Goal: Information Seeking & Learning: Check status

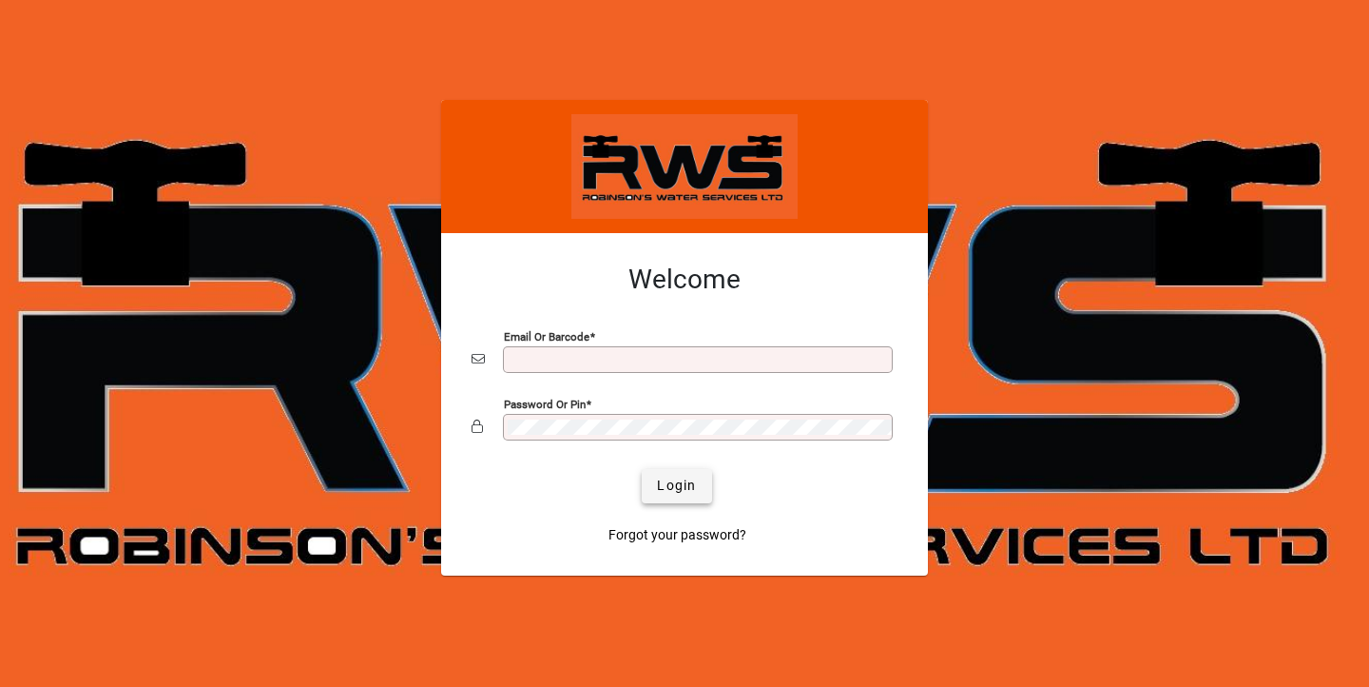
type input "**********"
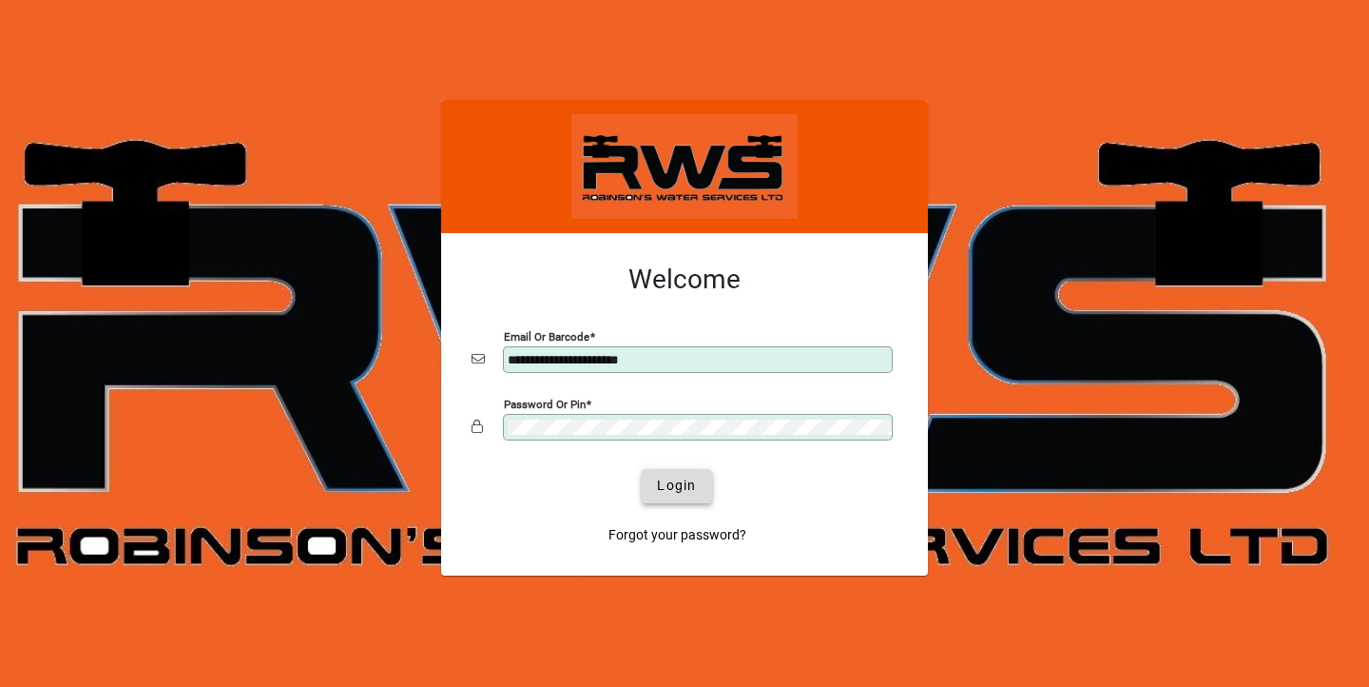
click at [674, 495] on span "submit" at bounding box center [676, 486] width 69 height 46
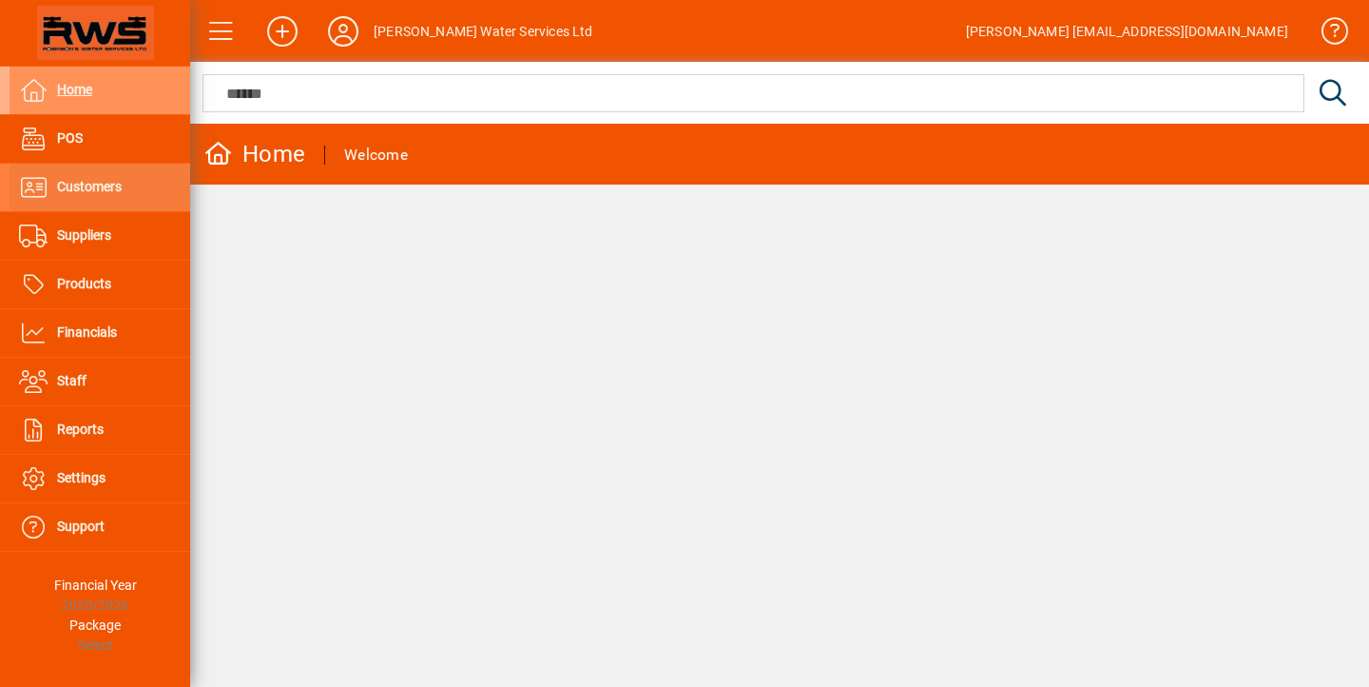
click at [80, 195] on span "Customers" at bounding box center [66, 187] width 112 height 23
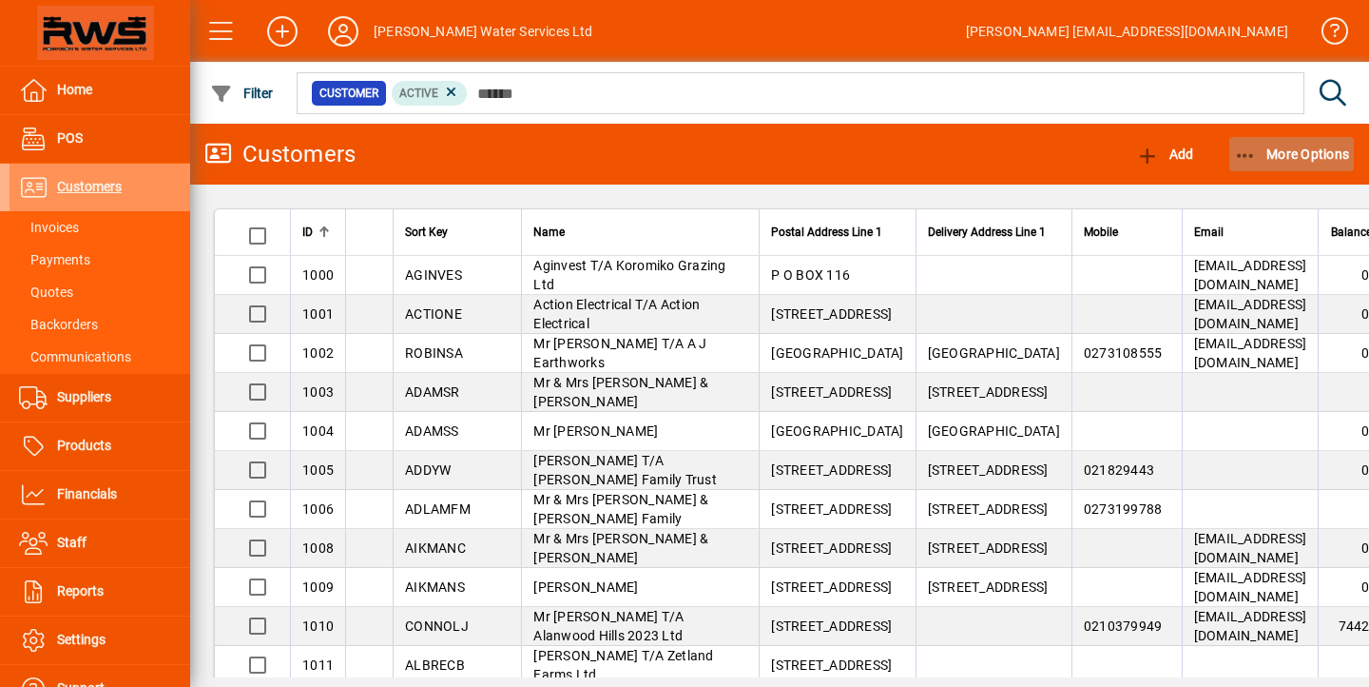
click at [1304, 141] on span "button" at bounding box center [1293, 154] width 126 height 46
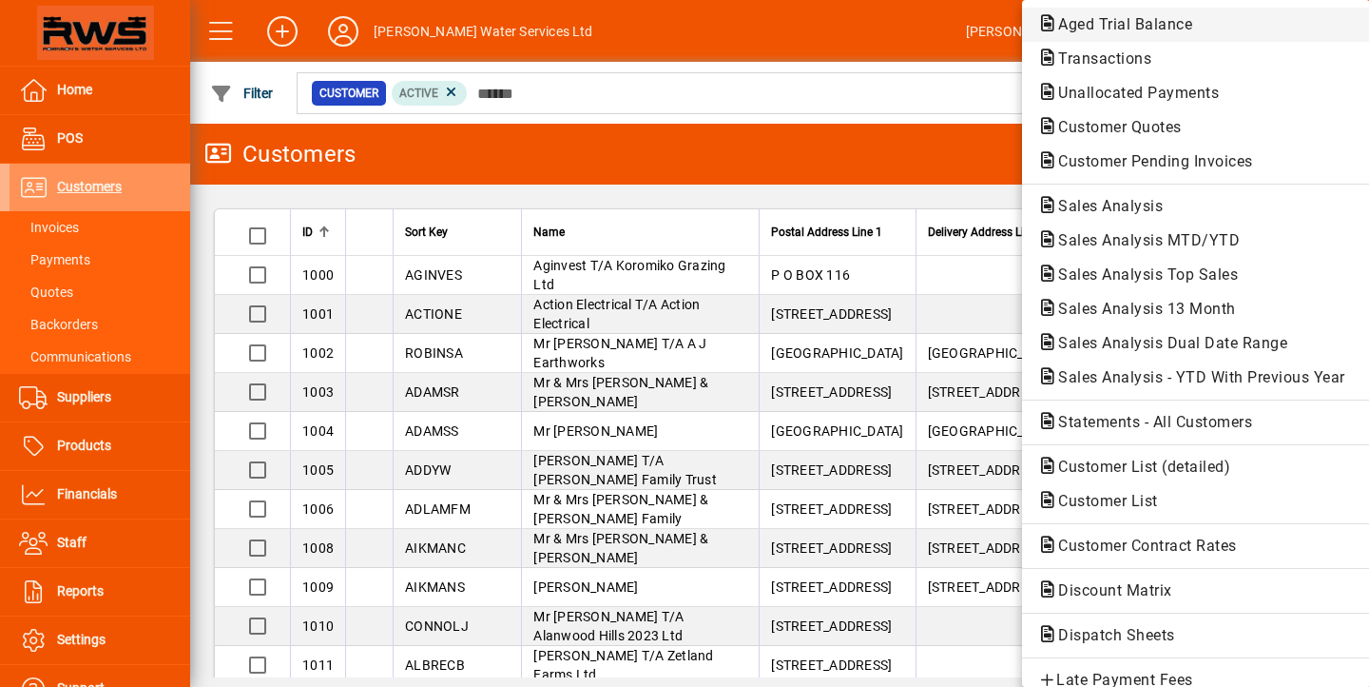
click at [1089, 31] on span "Aged Trial Balance" at bounding box center [1119, 24] width 165 height 18
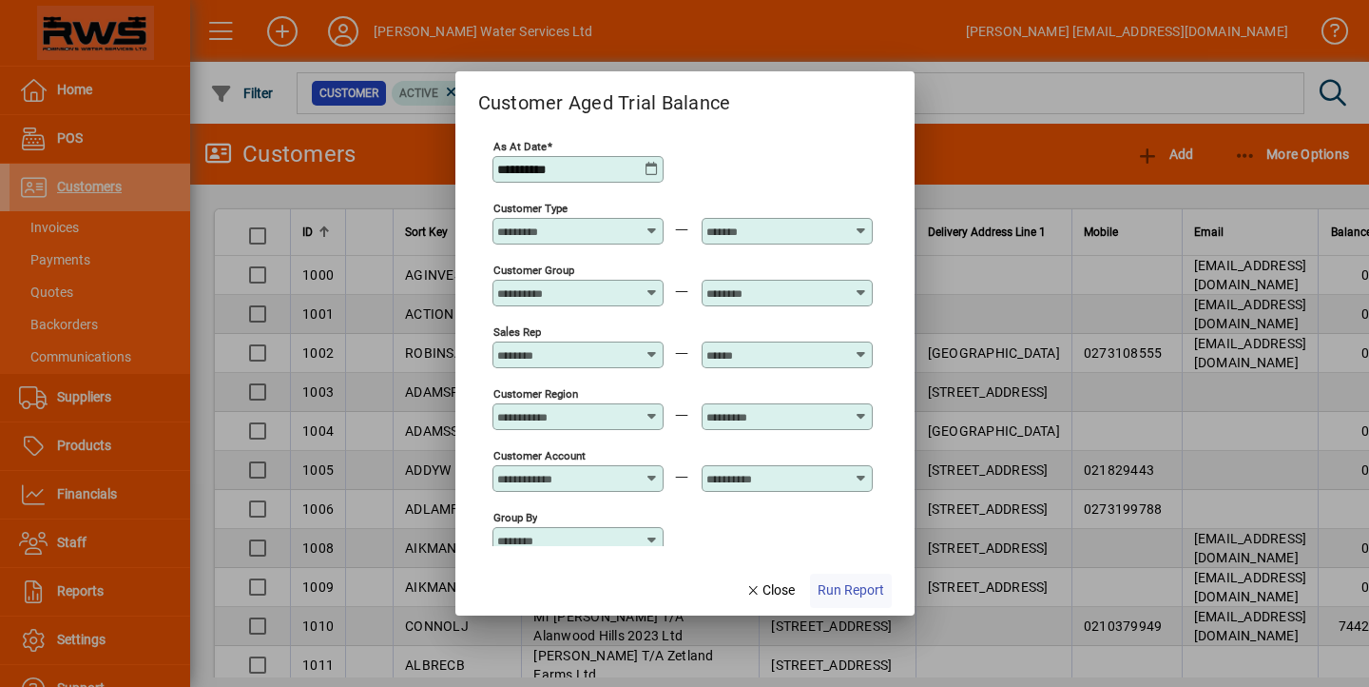
click at [837, 591] on span "Run Report" at bounding box center [851, 590] width 67 height 20
